Goal: Task Accomplishment & Management: Use online tool/utility

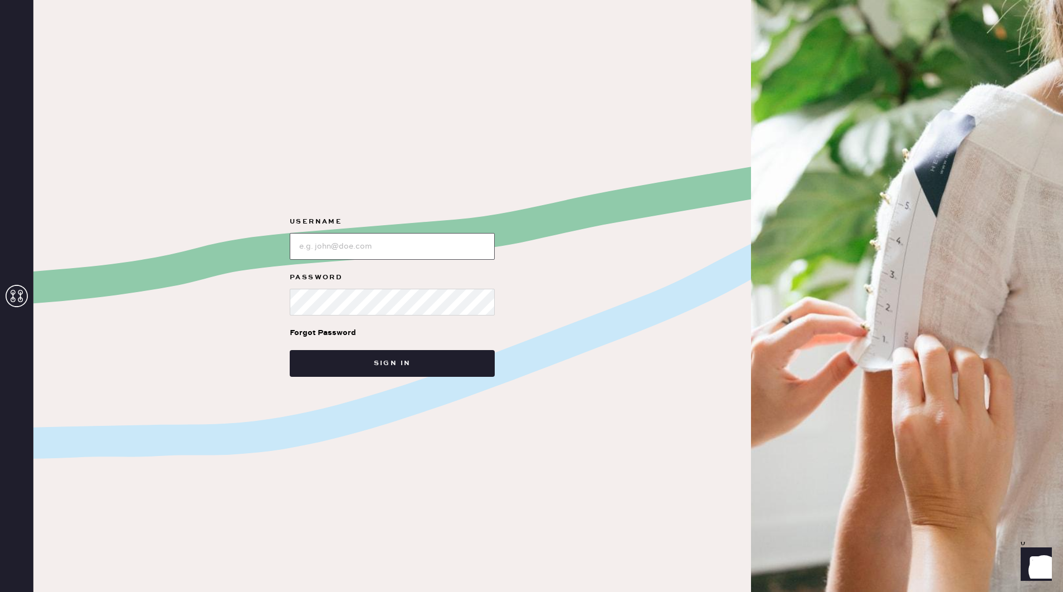
type input "reformationcharleston"
click at [414, 359] on button "Sign in" at bounding box center [392, 363] width 205 height 27
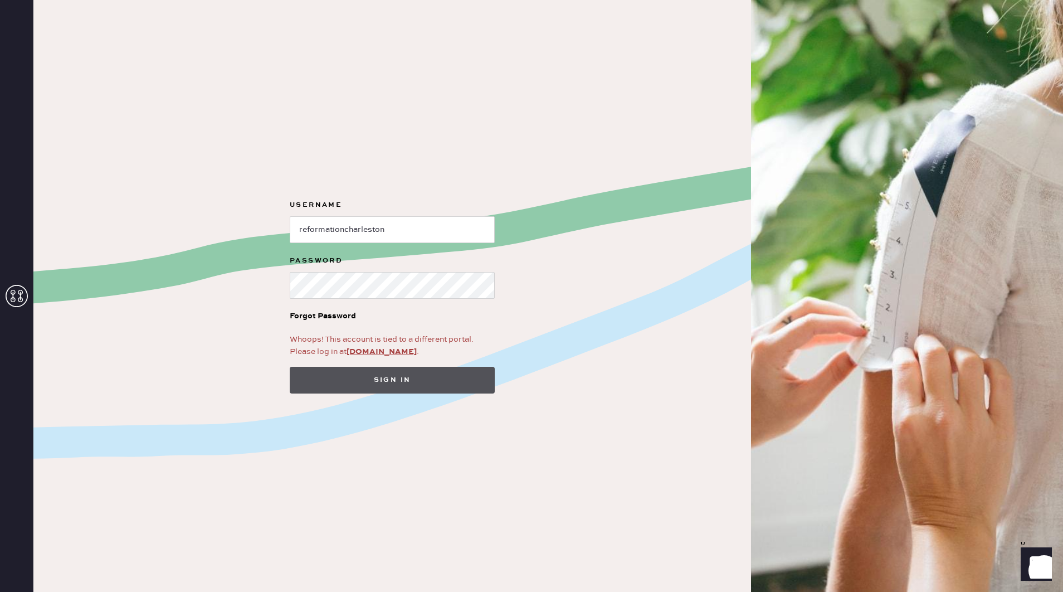
scroll to position [1, 0]
click at [396, 375] on button "Sign in" at bounding box center [392, 380] width 205 height 27
click at [398, 379] on button "Sign in" at bounding box center [392, 380] width 205 height 27
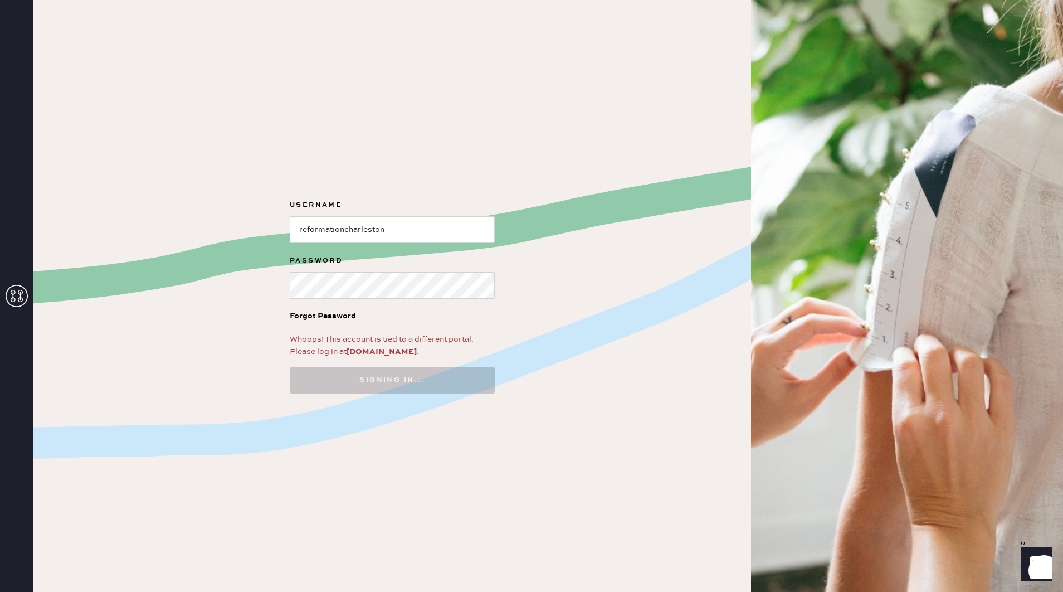
scroll to position [0, 0]
click at [392, 380] on button "Sign in" at bounding box center [392, 380] width 205 height 27
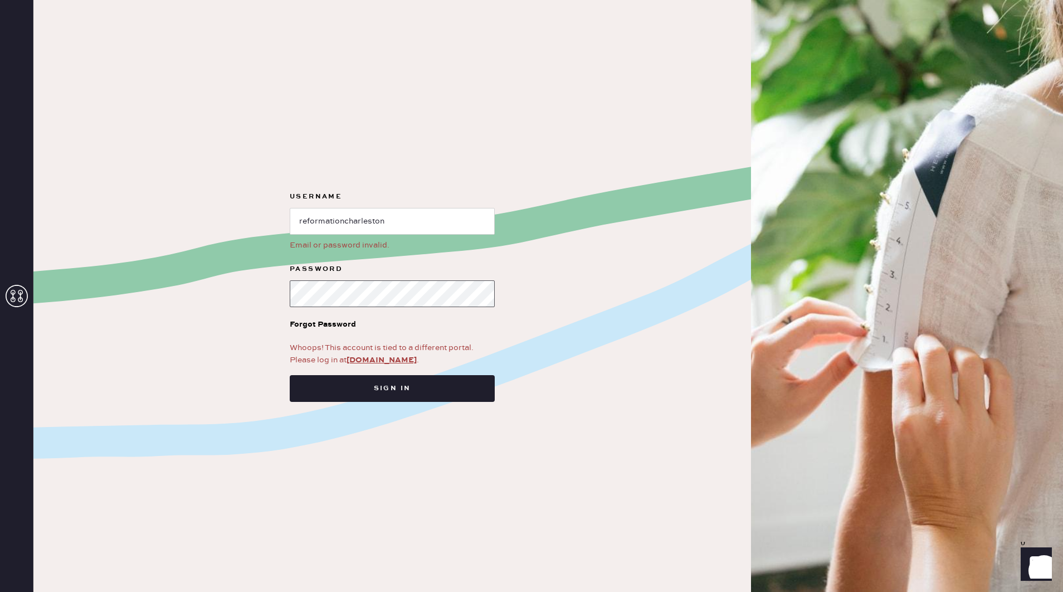
click at [392, 388] on button "Sign in" at bounding box center [392, 388] width 205 height 27
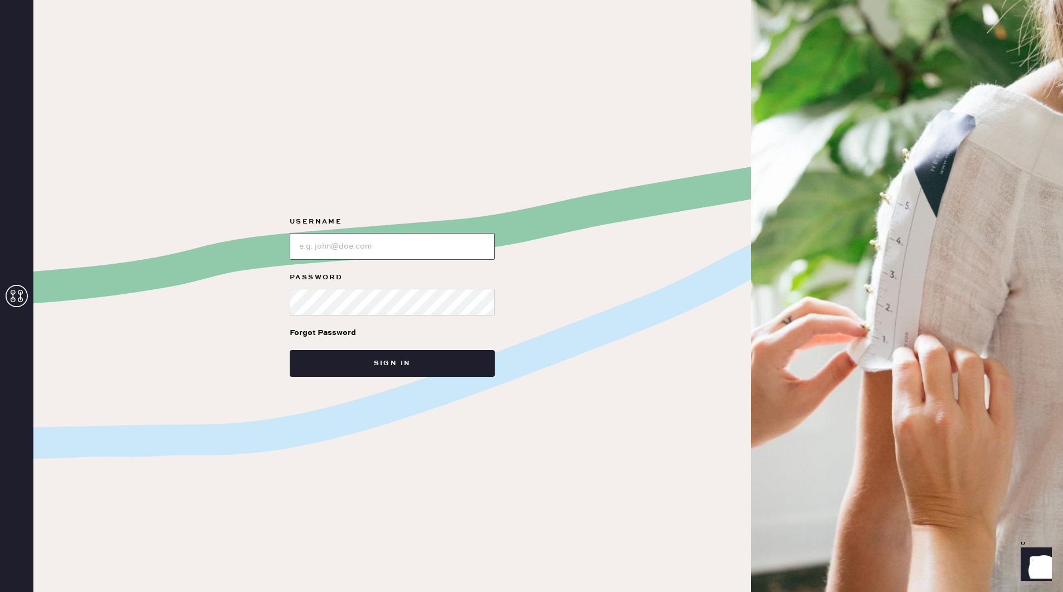
type input "reformationcharleston"
click at [408, 359] on button "Sign in" at bounding box center [392, 363] width 205 height 27
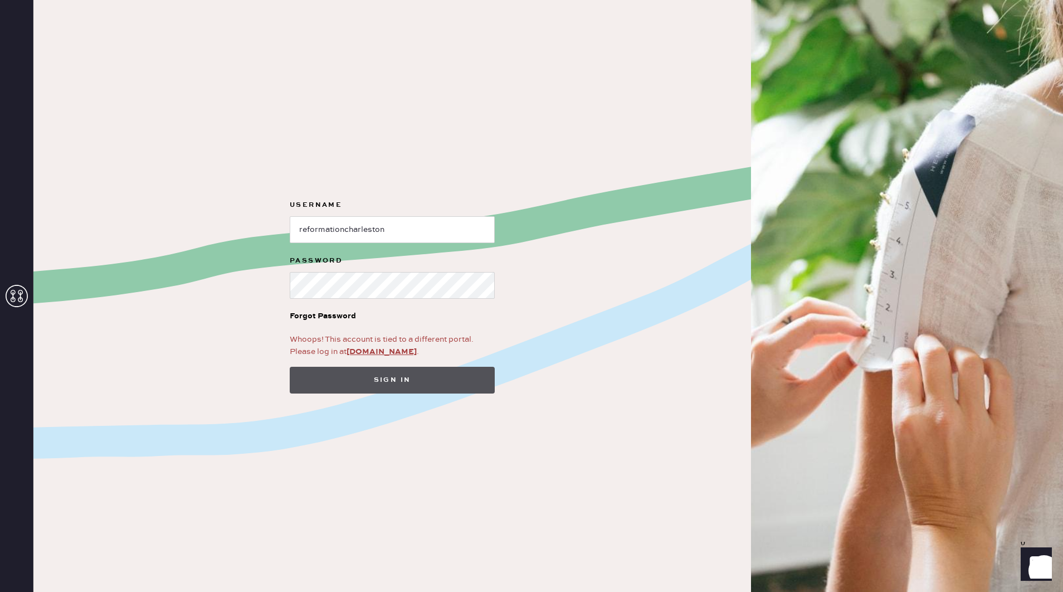
click at [419, 373] on button "Sign in" at bounding box center [392, 380] width 205 height 27
click at [377, 348] on link "[DOMAIN_NAME]" at bounding box center [382, 352] width 70 height 10
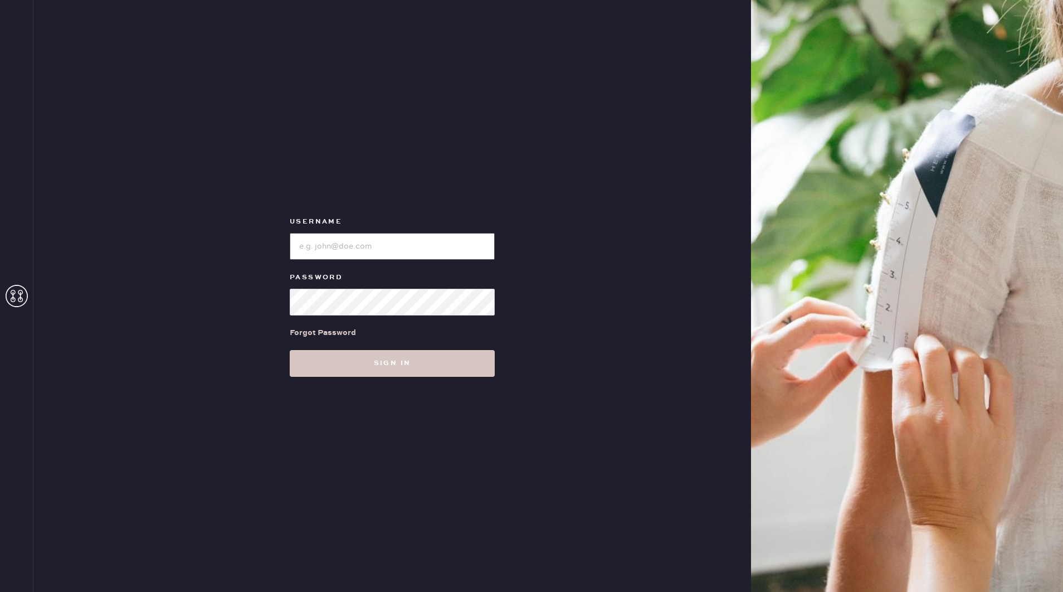
type input "reformationcharleston"
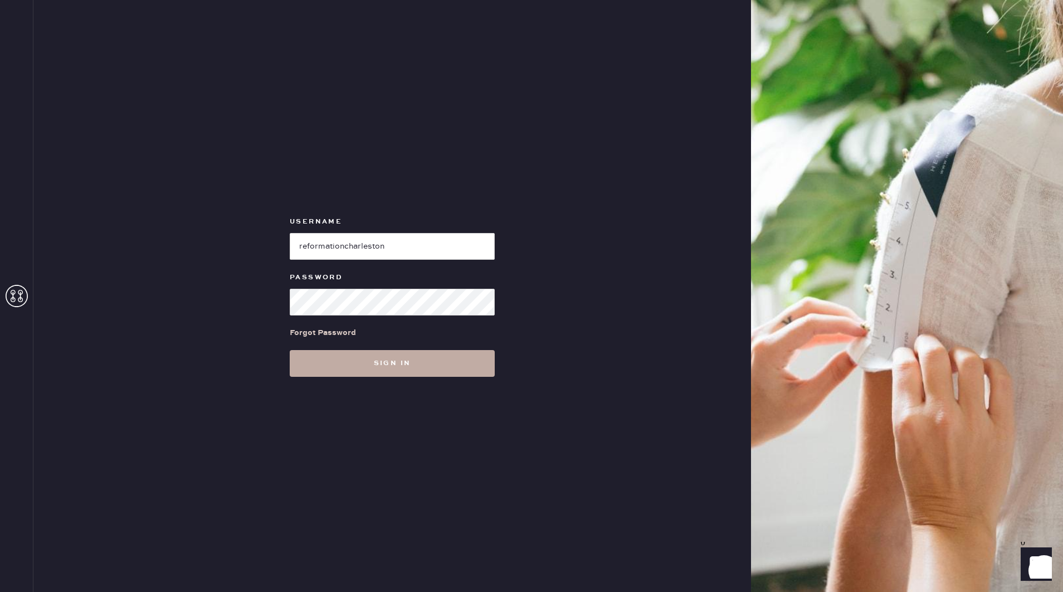
click at [410, 358] on button "Sign in" at bounding box center [392, 363] width 205 height 27
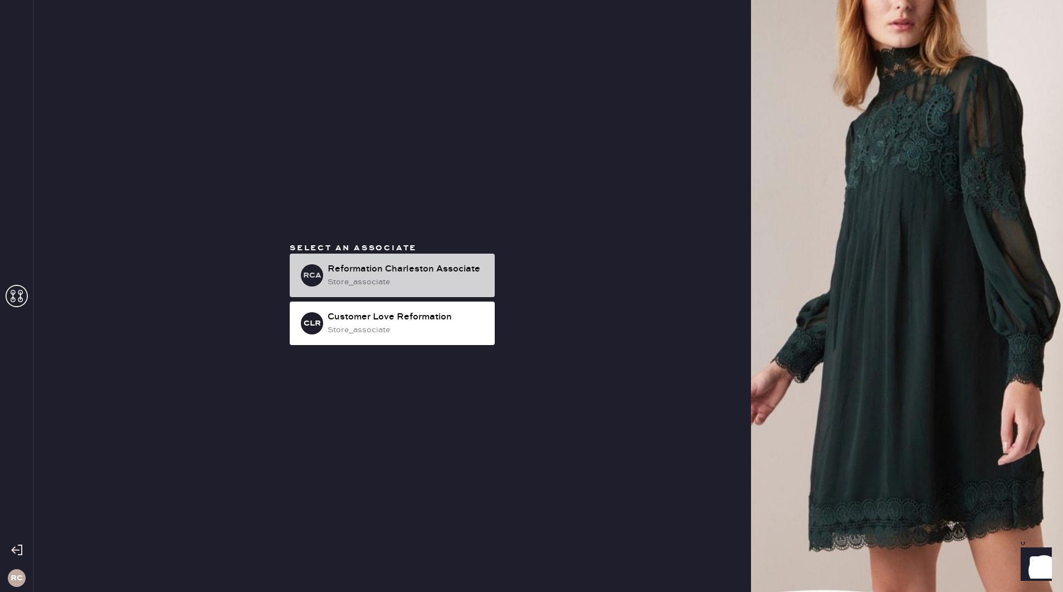
scroll to position [1, 0]
click at [419, 282] on div "store_associate" at bounding box center [407, 282] width 158 height 12
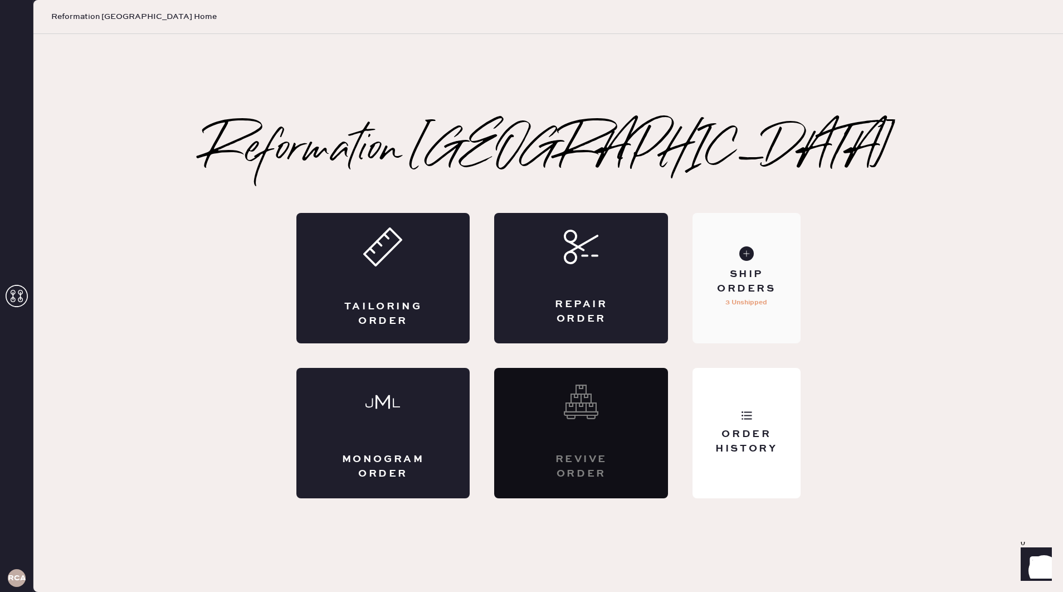
click at [741, 298] on p "3 Unshipped" at bounding box center [747, 302] width 42 height 13
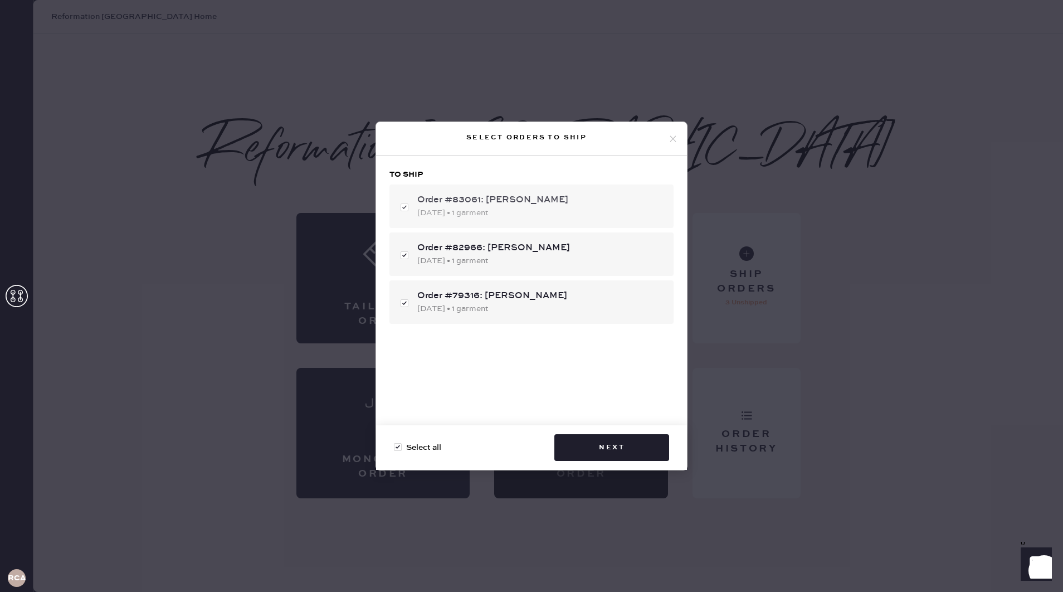
click at [524, 205] on div "Order #83061: Boyce Myers" at bounding box center [540, 199] width 247 height 13
checkbox input "false"
click at [524, 205] on div "Order #83061: Boyce Myers" at bounding box center [540, 199] width 247 height 13
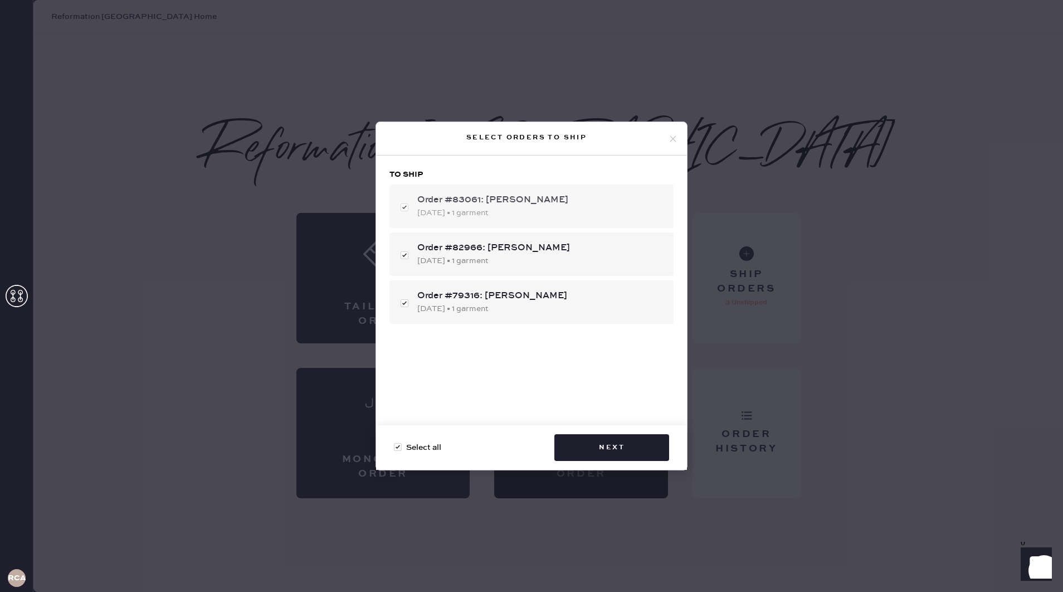
checkbox input "true"
click at [405, 298] on div "Order #79316: olivia kadlecek 05/03/2025 • 1 garment" at bounding box center [532, 301] width 284 height 43
checkbox input "false"
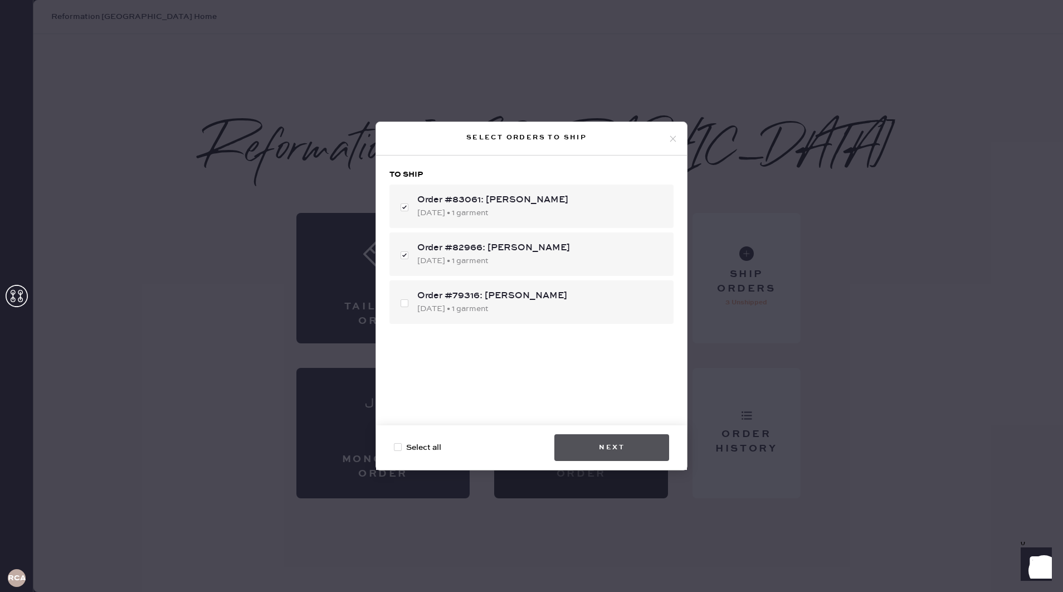
click at [638, 444] on button "Next" at bounding box center [612, 447] width 115 height 27
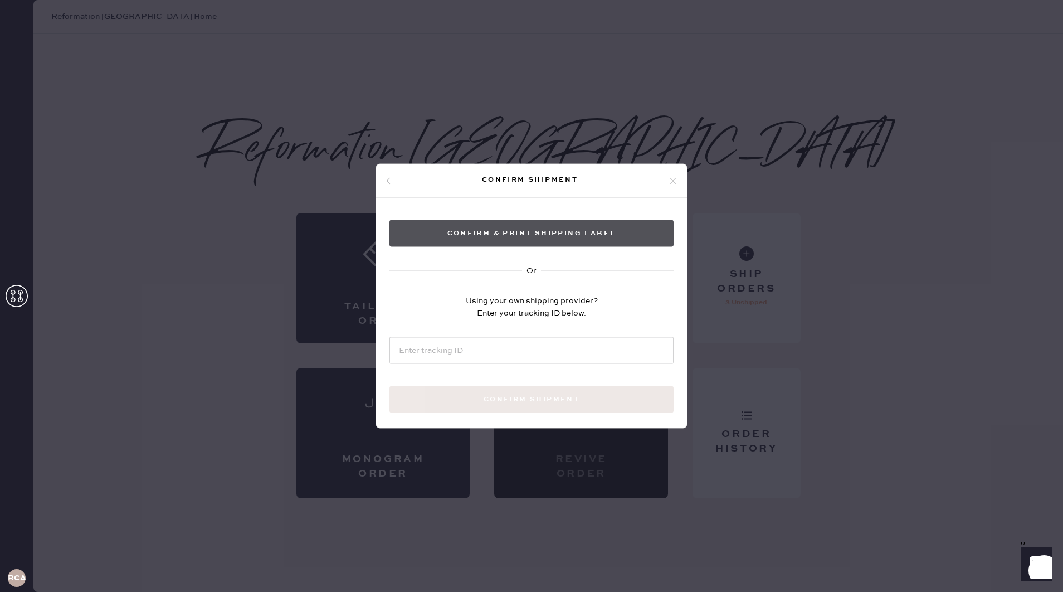
click at [576, 228] on button "Confirm & Print shipping label" at bounding box center [532, 233] width 284 height 27
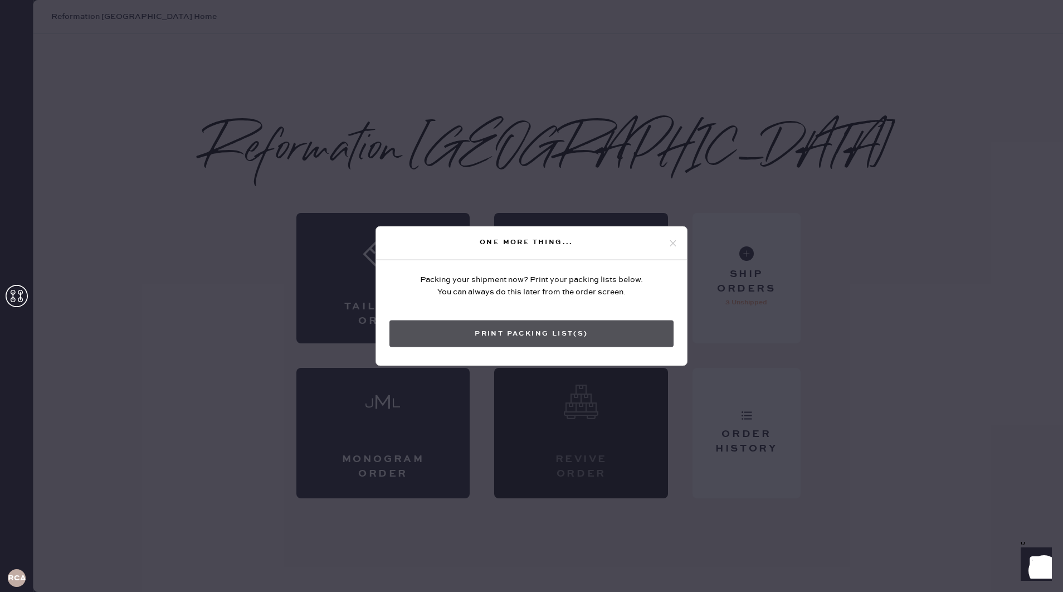
click at [604, 335] on button "Print Packing List(s)" at bounding box center [532, 333] width 284 height 27
